Goal: Task Accomplishment & Management: Use online tool/utility

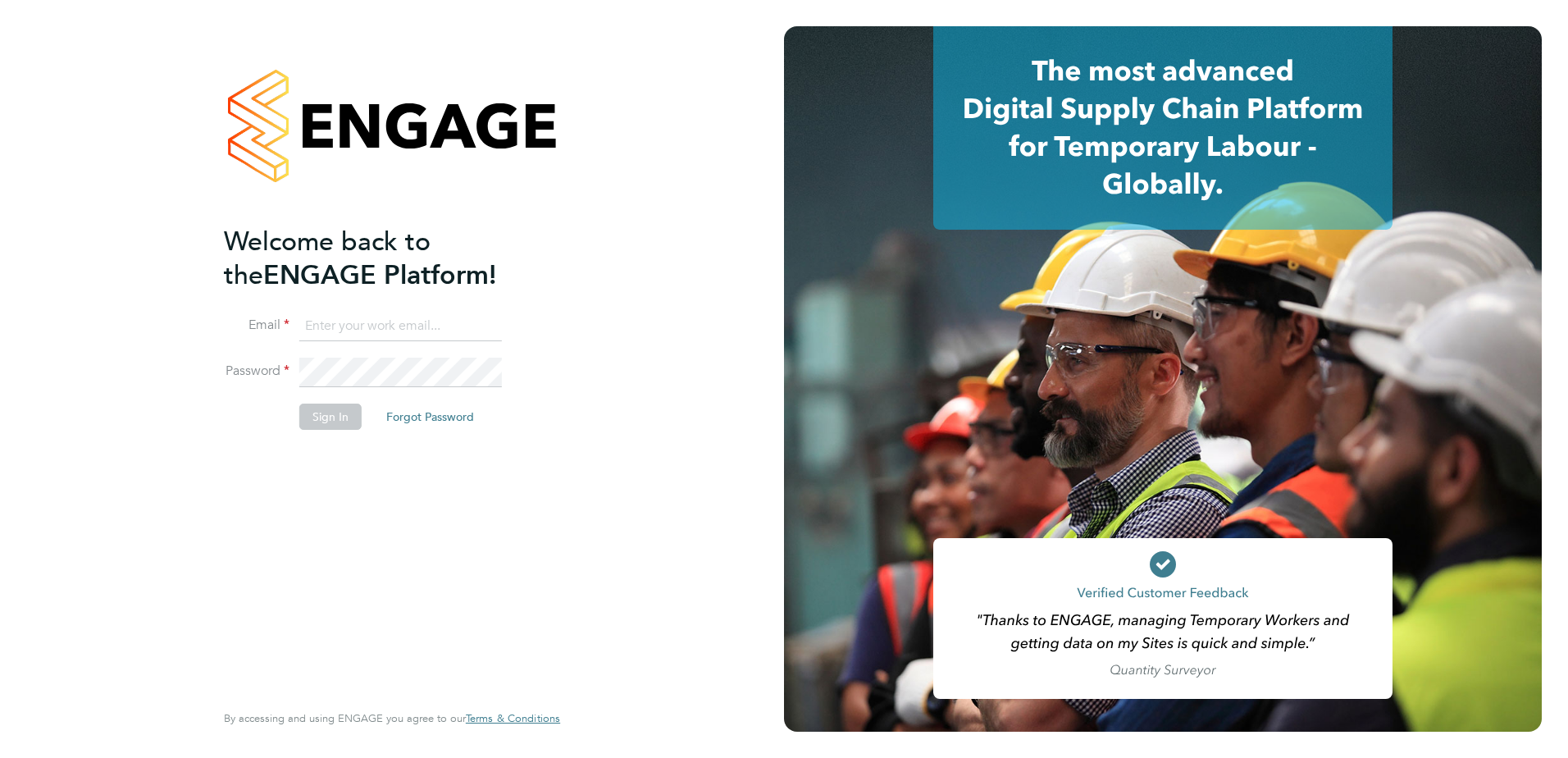
type input "[PERSON_NAME][EMAIL_ADDRESS][DOMAIN_NAME]"
click at [326, 416] on button "Sign In" at bounding box center [330, 417] width 62 height 26
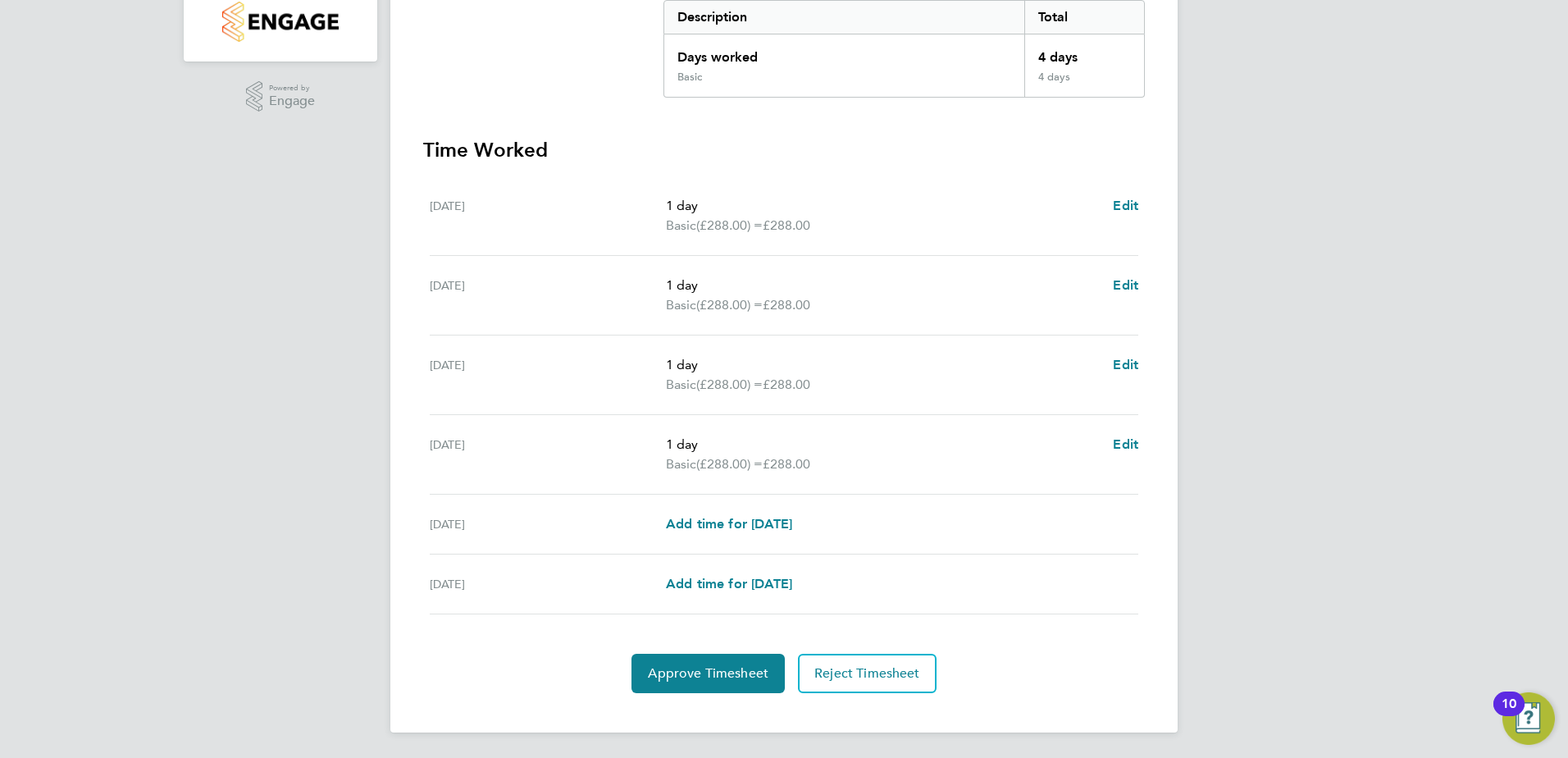
scroll to position [348, 0]
click at [711, 684] on button "Approve Timesheet" at bounding box center [708, 673] width 153 height 40
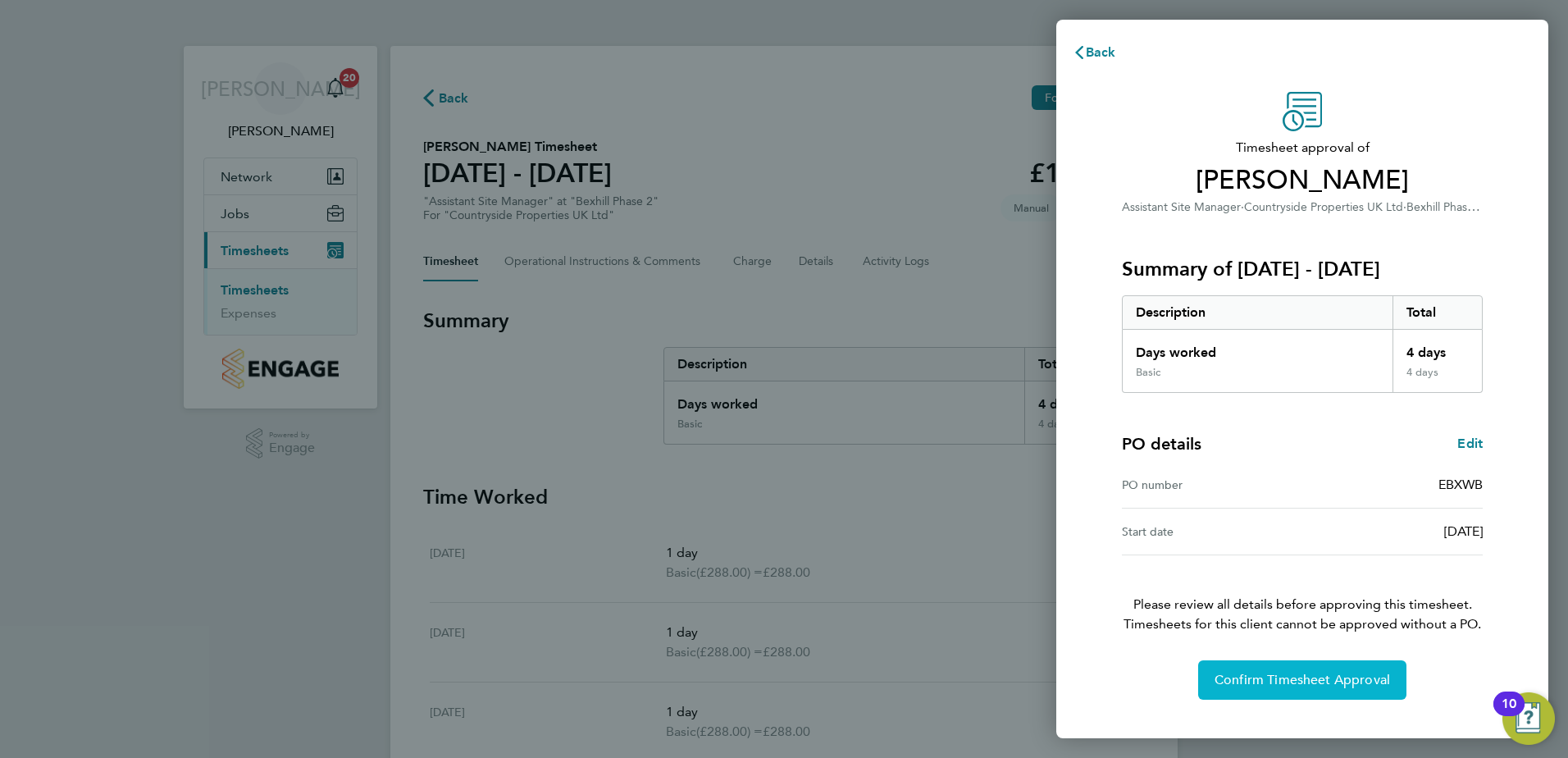
click at [1266, 688] on span "Confirm Timesheet Approval" at bounding box center [1302, 681] width 175 height 17
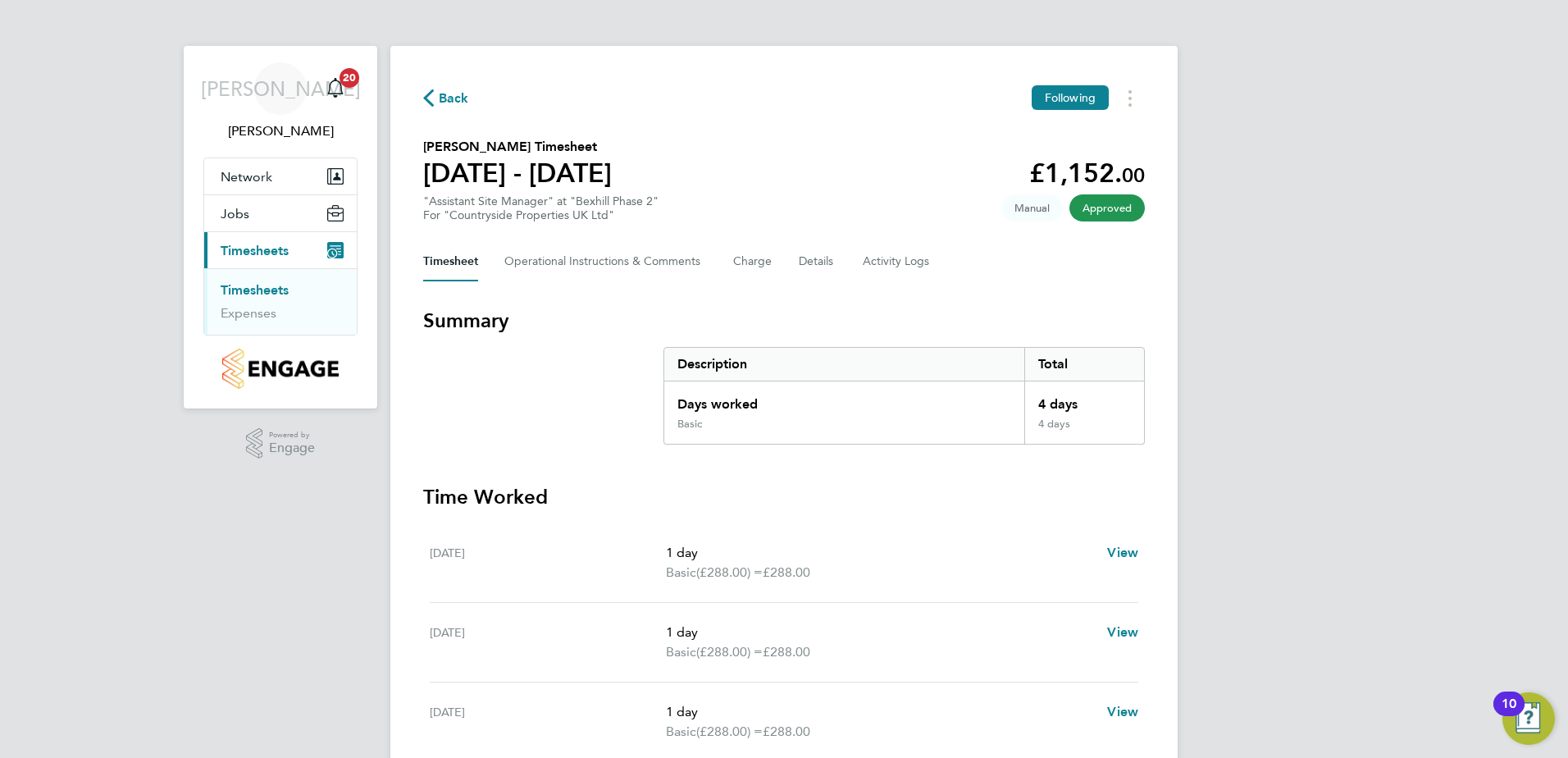
click at [1100, 212] on span "Approved" at bounding box center [1108, 208] width 76 height 27
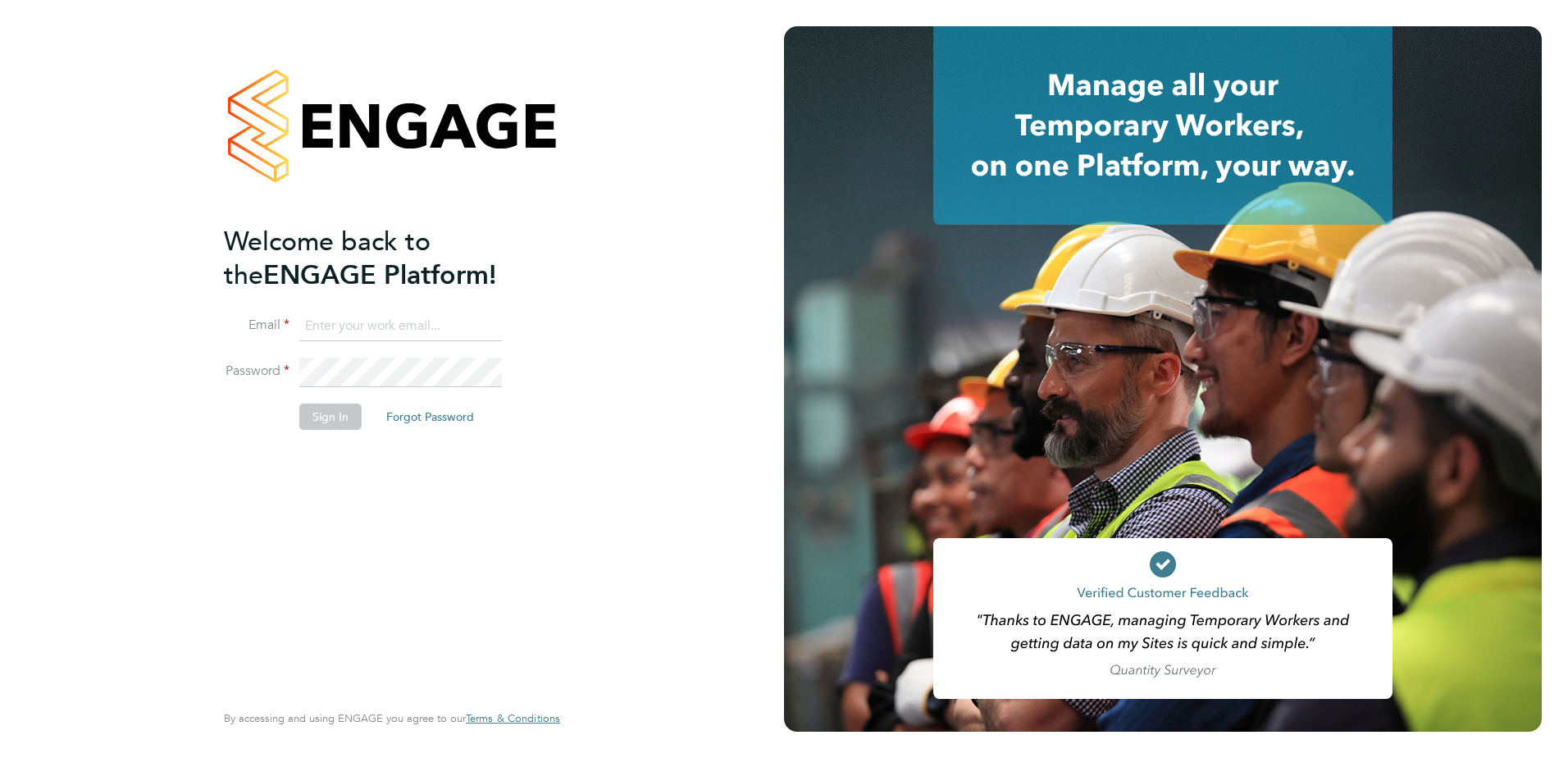
type input "[PERSON_NAME][EMAIL_ADDRESS][DOMAIN_NAME]"
click at [344, 420] on button "Sign In" at bounding box center [330, 417] width 62 height 26
